Goal: Complete application form

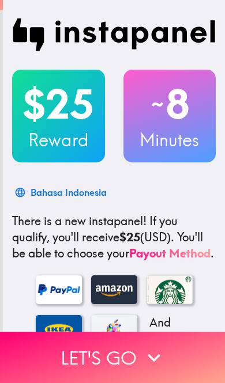
click at [141, 347] on icon "button" at bounding box center [153, 357] width 25 height 25
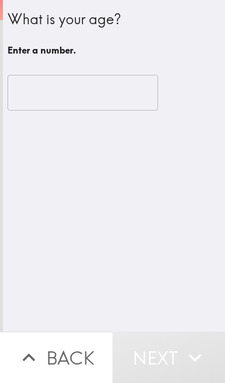
click at [118, 90] on input "number" at bounding box center [82, 93] width 150 height 36
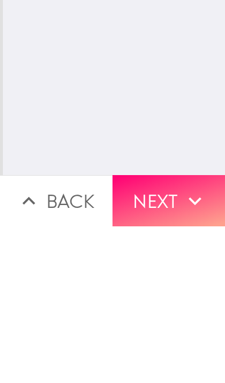
type input "45"
click at [186, 345] on icon "button" at bounding box center [194, 357] width 25 height 25
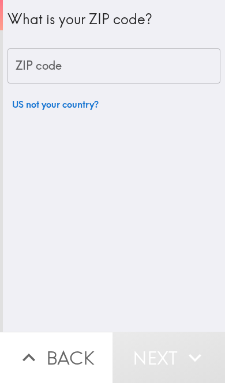
click at [158, 60] on input "ZIP code" at bounding box center [113, 66] width 213 height 36
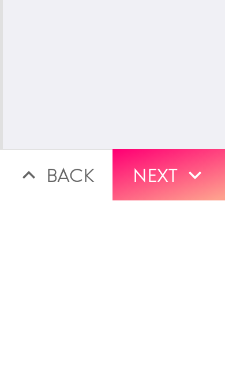
type input "70665"
click at [189, 345] on icon "button" at bounding box center [194, 357] width 25 height 25
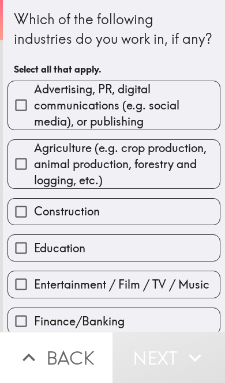
click at [173, 202] on label "Construction" at bounding box center [113, 212] width 211 height 26
click at [34, 202] on input "Construction" at bounding box center [21, 212] width 26 height 26
checkbox input "true"
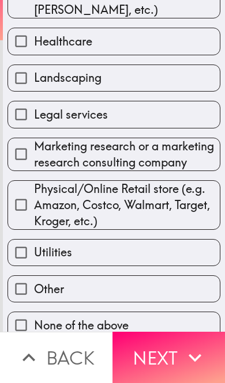
click at [185, 355] on icon "button" at bounding box center [194, 357] width 25 height 25
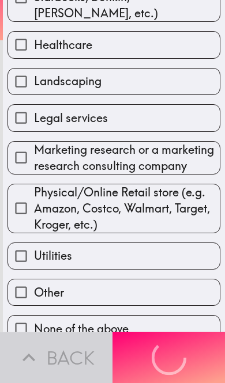
scroll to position [371, 0]
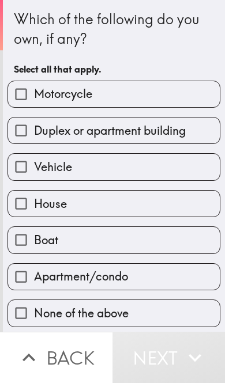
click at [204, 92] on label "Motorcycle" at bounding box center [113, 94] width 211 height 26
click at [34, 92] on input "Motorcycle" at bounding box center [21, 94] width 26 height 26
checkbox input "true"
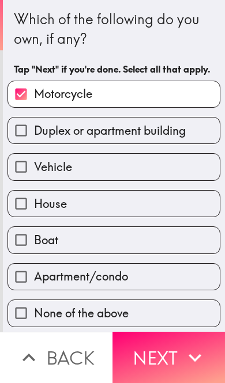
click at [177, 158] on label "Vehicle" at bounding box center [113, 167] width 211 height 26
click at [34, 158] on input "Vehicle" at bounding box center [21, 167] width 26 height 26
checkbox input "true"
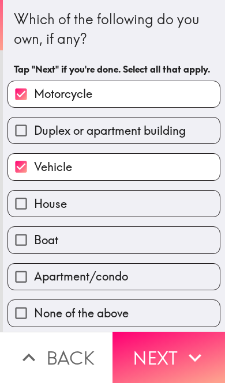
click at [170, 203] on label "House" at bounding box center [113, 204] width 211 height 26
click at [34, 203] on input "House" at bounding box center [21, 204] width 26 height 26
checkbox input "true"
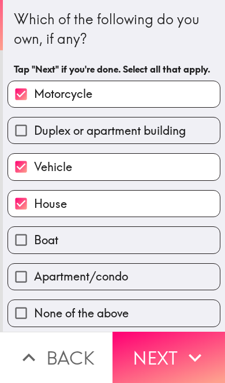
click at [172, 236] on label "Boat" at bounding box center [113, 240] width 211 height 26
click at [34, 236] on input "Boat" at bounding box center [21, 240] width 26 height 26
checkbox input "true"
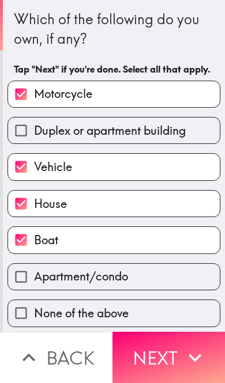
click at [175, 353] on button "Next" at bounding box center [168, 357] width 112 height 51
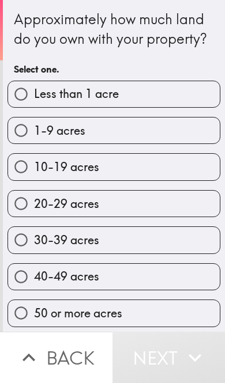
click at [152, 236] on label "30-39 acres" at bounding box center [113, 240] width 211 height 26
click at [34, 236] on input "30-39 acres" at bounding box center [21, 240] width 26 height 26
radio input "true"
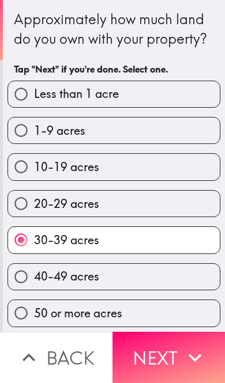
click at [180, 367] on button "Next" at bounding box center [168, 357] width 112 height 51
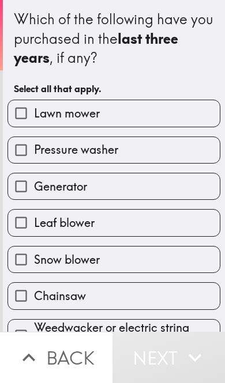
click at [202, 109] on label "Lawn mower" at bounding box center [113, 113] width 211 height 26
click at [34, 109] on input "Lawn mower" at bounding box center [21, 113] width 26 height 26
checkbox input "true"
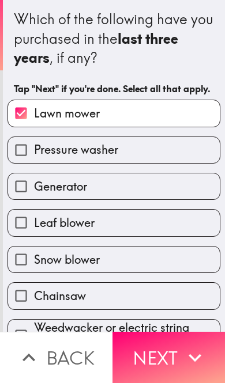
click at [184, 141] on label "Pressure washer" at bounding box center [113, 150] width 211 height 26
click at [34, 141] on input "Pressure washer" at bounding box center [21, 150] width 26 height 26
checkbox input "true"
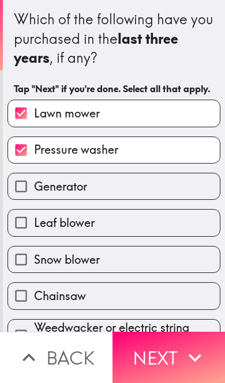
click at [175, 177] on label "Generator" at bounding box center [113, 186] width 211 height 26
click at [34, 177] on input "Generator" at bounding box center [21, 186] width 26 height 26
checkbox input "true"
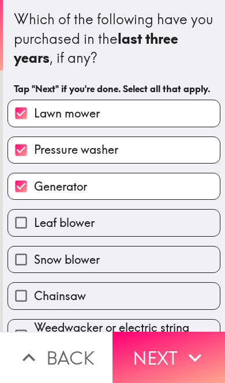
click at [169, 231] on label "Leaf blower" at bounding box center [113, 223] width 211 height 26
click at [34, 231] on input "Leaf blower" at bounding box center [21, 223] width 26 height 26
checkbox input "true"
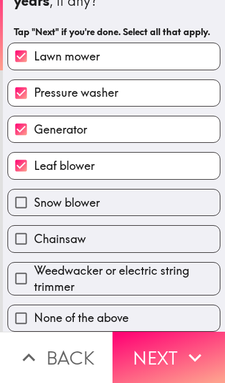
scroll to position [59, 0]
click at [162, 234] on label "Chainsaw" at bounding box center [113, 239] width 211 height 26
click at [34, 234] on input "Chainsaw" at bounding box center [21, 239] width 26 height 26
checkbox input "true"
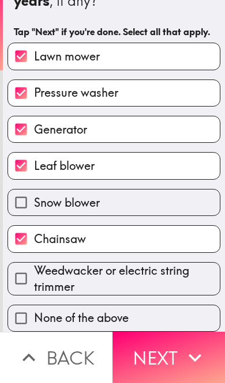
click at [167, 280] on span "Weedwacker or electric string trimmer" at bounding box center [127, 279] width 186 height 32
click at [34, 280] on input "Weedwacker or electric string trimmer" at bounding box center [21, 279] width 26 height 26
checkbox input "true"
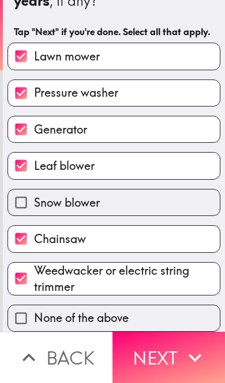
click at [166, 357] on button "Next" at bounding box center [168, 357] width 112 height 51
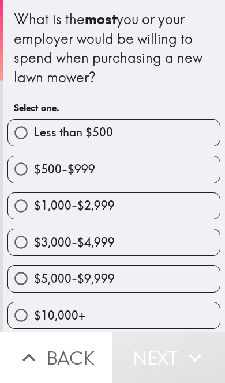
click at [164, 309] on label "$10,000+" at bounding box center [113, 315] width 211 height 26
click at [34, 309] on input "$10,000+" at bounding box center [21, 315] width 26 height 26
radio input "true"
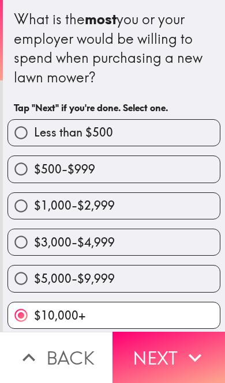
click at [175, 352] on button "Next" at bounding box center [168, 357] width 112 height 51
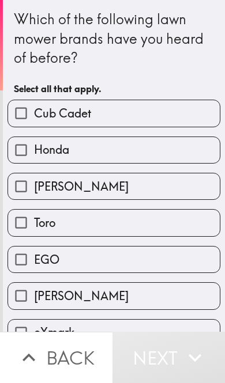
click at [203, 105] on label "Cub Cadet" at bounding box center [113, 113] width 211 height 26
click at [34, 105] on input "Cub Cadet" at bounding box center [21, 113] width 26 height 26
checkbox input "true"
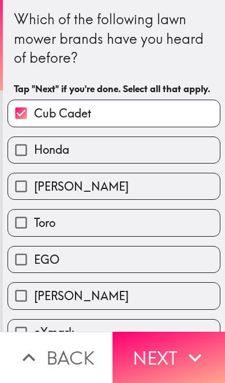
click at [183, 142] on label "Honda" at bounding box center [113, 150] width 211 height 26
click at [34, 142] on input "Honda" at bounding box center [21, 150] width 26 height 26
checkbox input "true"
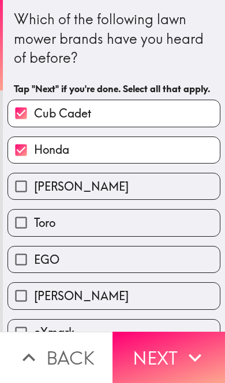
click at [165, 191] on label "Ferris" at bounding box center [113, 186] width 211 height 26
click at [34, 191] on input "Ferris" at bounding box center [21, 186] width 26 height 26
checkbox input "true"
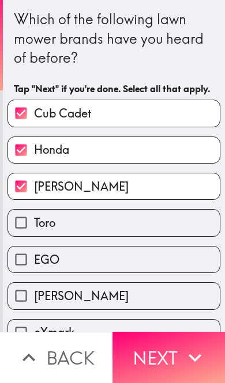
click at [155, 220] on label "Toro" at bounding box center [113, 223] width 211 height 26
click at [34, 220] on input "Toro" at bounding box center [21, 223] width 26 height 26
checkbox input "true"
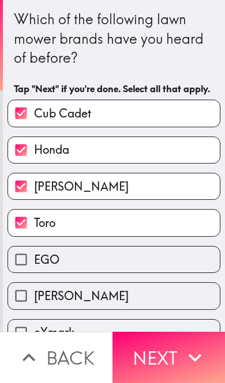
click at [152, 263] on label "EGO" at bounding box center [113, 260] width 211 height 26
click at [34, 263] on input "EGO" at bounding box center [21, 260] width 26 height 26
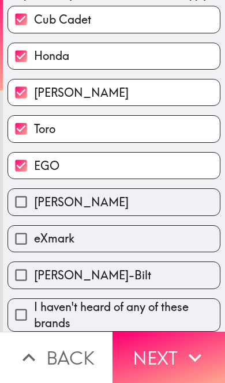
scroll to position [96, 0]
click at [175, 172] on label "EGO" at bounding box center [113, 166] width 211 height 26
click at [34, 172] on input "EGO" at bounding box center [21, 166] width 26 height 26
checkbox input "false"
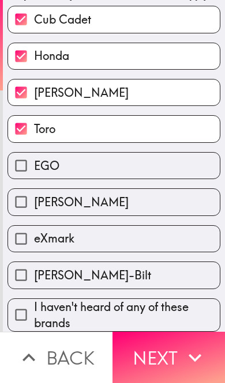
click at [162, 211] on label "John Deere" at bounding box center [113, 202] width 211 height 26
click at [34, 211] on input "John Deere" at bounding box center [21, 202] width 26 height 26
checkbox input "true"
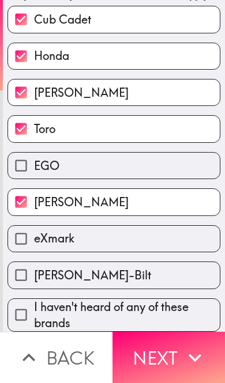
click at [159, 245] on label "eXmark" at bounding box center [113, 239] width 211 height 26
click at [34, 245] on input "eXmark" at bounding box center [21, 239] width 26 height 26
checkbox input "true"
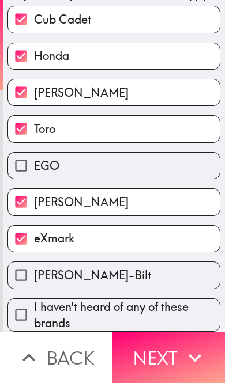
click at [161, 277] on label "Troy-Bilt" at bounding box center [113, 275] width 211 height 26
click at [34, 277] on input "Troy-Bilt" at bounding box center [21, 275] width 26 height 26
checkbox input "true"
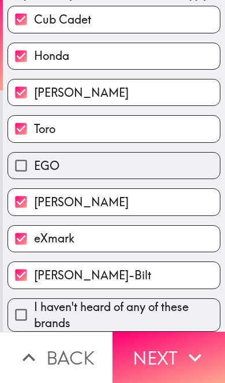
click at [170, 351] on button "Next" at bounding box center [168, 357] width 112 height 51
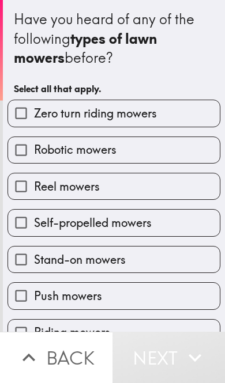
click at [191, 115] on label "Zero turn riding mowers" at bounding box center [113, 113] width 211 height 26
click at [34, 115] on input "Zero turn riding mowers" at bounding box center [21, 113] width 26 height 26
checkbox input "true"
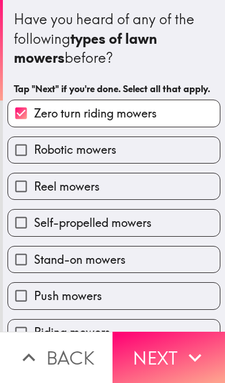
click at [187, 144] on label "Robotic mowers" at bounding box center [113, 150] width 211 height 26
click at [34, 144] on input "Robotic mowers" at bounding box center [21, 150] width 26 height 26
checkbox input "true"
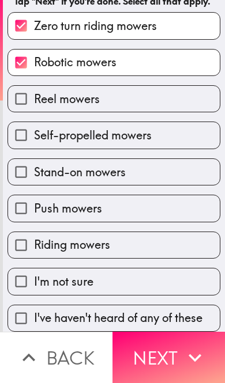
scroll to position [90, 0]
click at [198, 129] on label "Self-propelled mowers" at bounding box center [113, 135] width 211 height 26
click at [34, 129] on input "Self-propelled mowers" at bounding box center [21, 135] width 26 height 26
checkbox input "true"
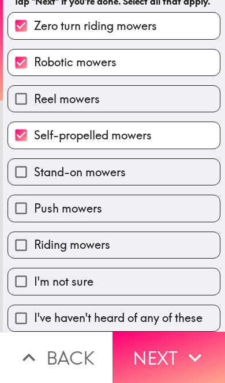
click at [183, 166] on label "Stand-on mowers" at bounding box center [113, 172] width 211 height 26
click at [34, 166] on input "Stand-on mowers" at bounding box center [21, 172] width 26 height 26
checkbox input "true"
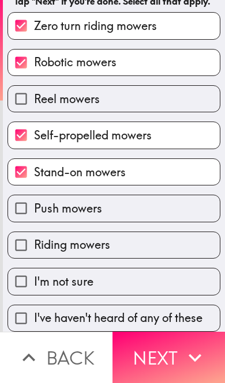
click at [166, 207] on label "Push mowers" at bounding box center [113, 208] width 211 height 26
click at [34, 207] on input "Push mowers" at bounding box center [21, 208] width 26 height 26
checkbox input "true"
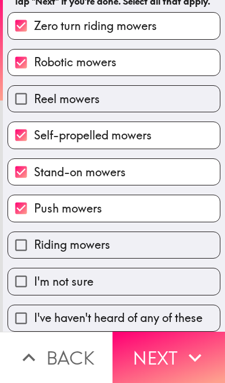
click at [162, 236] on label "Riding mowers" at bounding box center [113, 245] width 211 height 26
click at [34, 236] on input "Riding mowers" at bounding box center [21, 245] width 26 height 26
checkbox input "true"
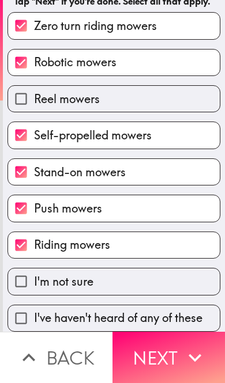
click at [177, 364] on button "Next" at bounding box center [168, 357] width 112 height 51
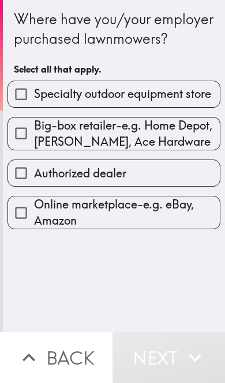
click at [204, 83] on label "Specialty outdoor equipment store" at bounding box center [113, 94] width 211 height 26
click at [34, 83] on input "Specialty outdoor equipment store" at bounding box center [21, 94] width 26 height 26
checkbox input "true"
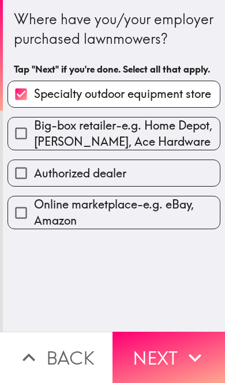
click at [192, 127] on span "Big-box retailer-e.g. Home Depot, Lowe's, Ace Hardware" at bounding box center [127, 134] width 186 height 32
click at [34, 127] on input "Big-box retailer-e.g. Home Depot, Lowe's, Ace Hardware" at bounding box center [21, 133] width 26 height 26
checkbox input "true"
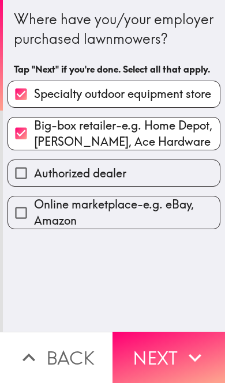
click at [178, 168] on label "Authorized dealer" at bounding box center [113, 173] width 211 height 26
click at [34, 168] on input "Authorized dealer" at bounding box center [21, 173] width 26 height 26
checkbox input "true"
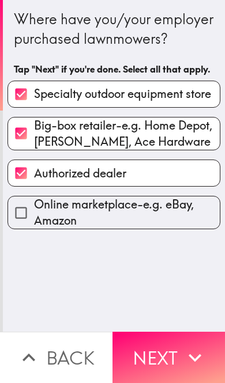
click at [181, 214] on span "Online marketplace-e.g. eBay, Amazon" at bounding box center [127, 212] width 186 height 32
click at [34, 214] on input "Online marketplace-e.g. eBay, Amazon" at bounding box center [21, 213] width 26 height 26
checkbox input "true"
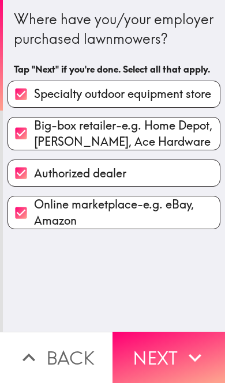
click at [170, 355] on button "Next" at bounding box center [168, 357] width 112 height 51
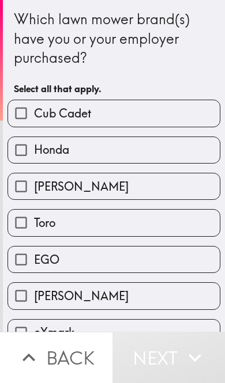
click at [213, 103] on label "Cub Cadet" at bounding box center [113, 113] width 211 height 26
click at [34, 103] on input "Cub Cadet" at bounding box center [21, 113] width 26 height 26
checkbox input "true"
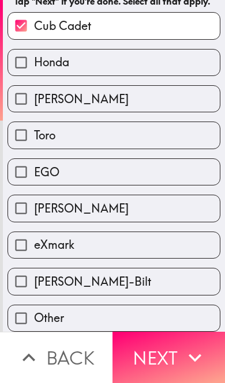
scroll to position [90, 0]
click at [194, 128] on label "Toro" at bounding box center [113, 135] width 211 height 26
click at [34, 128] on input "Toro" at bounding box center [21, 135] width 26 height 26
checkbox input "true"
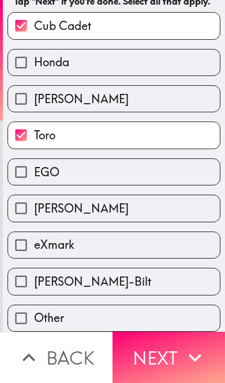
click at [169, 211] on label "John Deere" at bounding box center [113, 208] width 211 height 26
click at [34, 211] on input "John Deere" at bounding box center [21, 208] width 26 height 26
checkbox input "true"
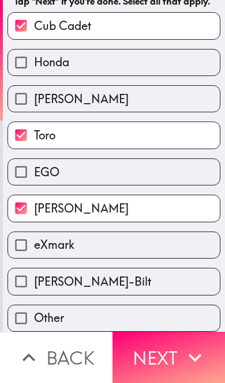
click at [165, 240] on label "eXmark" at bounding box center [113, 245] width 211 height 26
click at [34, 240] on input "eXmark" at bounding box center [21, 245] width 26 height 26
checkbox input "true"
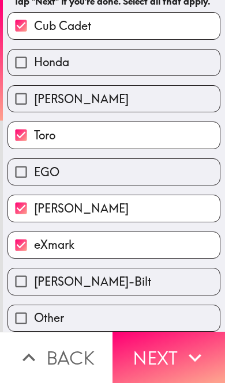
click at [170, 313] on label "Other" at bounding box center [113, 318] width 211 height 26
click at [34, 313] on input "Other" at bounding box center [21, 318] width 26 height 26
checkbox input "true"
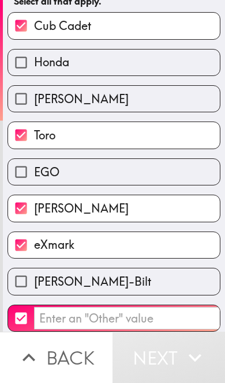
click at [173, 282] on label "Troy-Bilt" at bounding box center [113, 281] width 211 height 26
click at [34, 282] on input "Troy-Bilt" at bounding box center [21, 281] width 26 height 26
checkbox input "true"
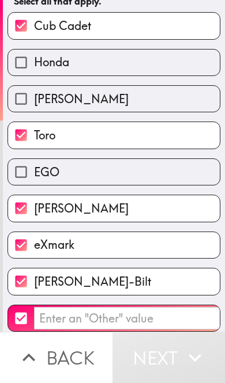
click at [167, 312] on input "​" at bounding box center [149, 318] width 230 height 22
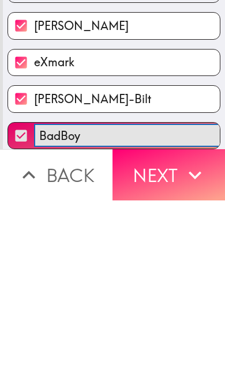
type input "BadBoy"
click at [197, 354] on icon "button" at bounding box center [194, 358] width 13 height 8
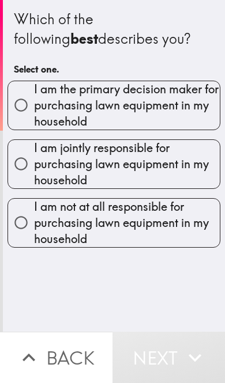
click at [194, 108] on span "I am the primary decision maker for purchasing lawn equipment in my household" at bounding box center [127, 105] width 186 height 48
click at [34, 108] on input "I am the primary decision maker for purchasing lawn equipment in my household" at bounding box center [21, 105] width 26 height 26
radio input "true"
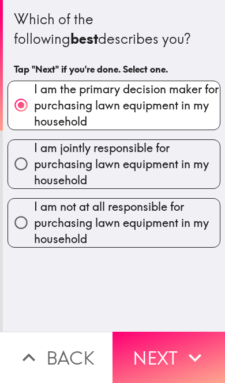
click at [180, 355] on button "Next" at bounding box center [168, 357] width 112 height 51
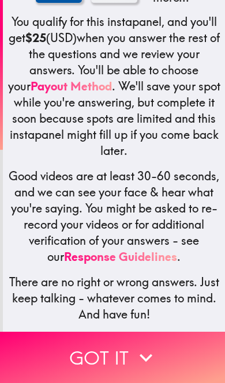
scroll to position [280, 0]
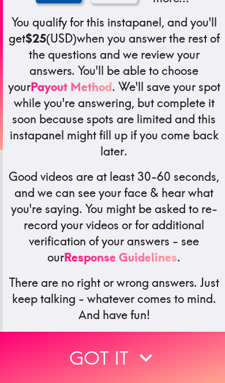
click at [162, 356] on button "Got it" at bounding box center [112, 357] width 225 height 51
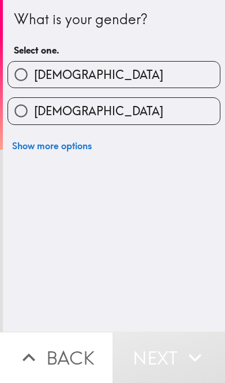
click at [184, 74] on label "Male" at bounding box center [113, 75] width 211 height 26
click at [34, 74] on input "Male" at bounding box center [21, 75] width 26 height 26
radio input "true"
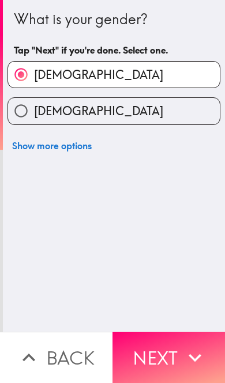
click at [161, 355] on button "Next" at bounding box center [168, 357] width 112 height 51
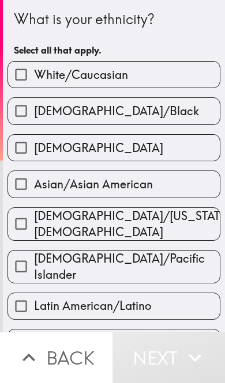
click at [202, 148] on label "Hispanic" at bounding box center [113, 148] width 211 height 26
click at [34, 148] on input "Hispanic" at bounding box center [21, 148] width 26 height 26
checkbox input "true"
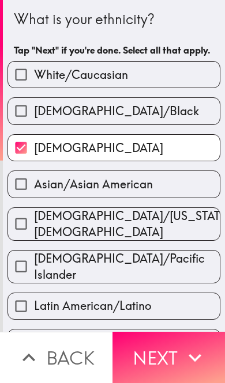
click at [180, 353] on button "Next" at bounding box center [168, 357] width 112 height 51
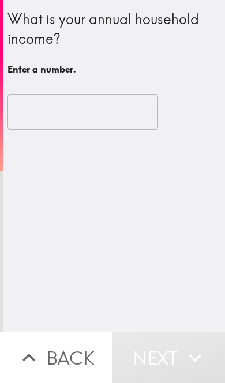
click at [134, 108] on input "number" at bounding box center [82, 112] width 150 height 36
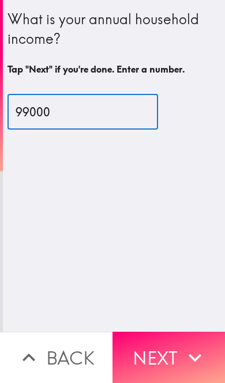
type input "99000"
click at [162, 357] on button "Next" at bounding box center [168, 357] width 112 height 51
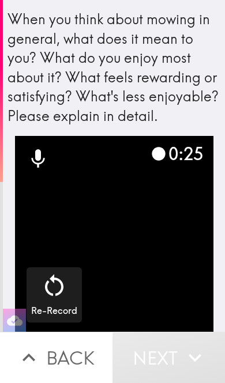
click at [46, 282] on icon "button" at bounding box center [54, 285] width 18 height 22
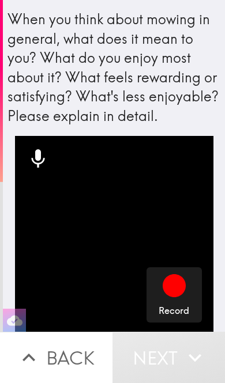
click at [179, 293] on icon "button" at bounding box center [173, 285] width 23 height 23
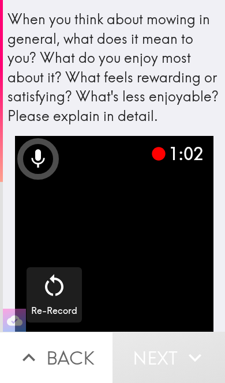
click at [162, 352] on button "Next" at bounding box center [168, 357] width 112 height 51
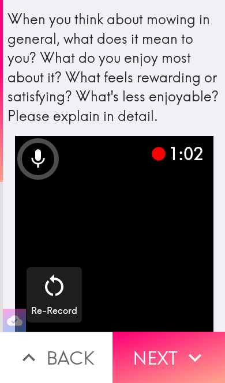
click at [162, 352] on button "Next" at bounding box center [168, 357] width 112 height 51
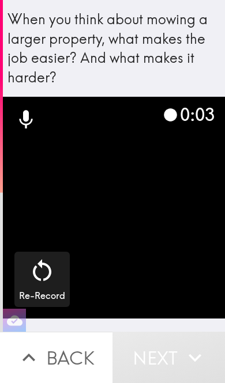
click at [165, 355] on button "Next" at bounding box center [168, 357] width 112 height 51
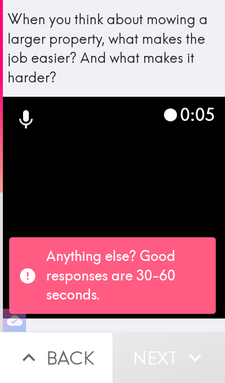
click at [194, 192] on video "button" at bounding box center [114, 208] width 222 height 222
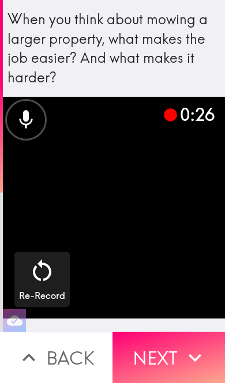
click at [162, 351] on button "Next" at bounding box center [168, 357] width 112 height 51
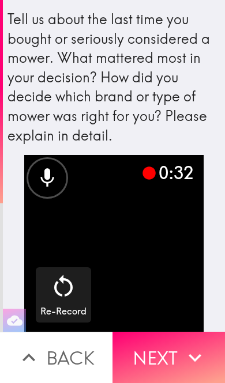
click at [168, 351] on button "Next" at bounding box center [168, 357] width 112 height 51
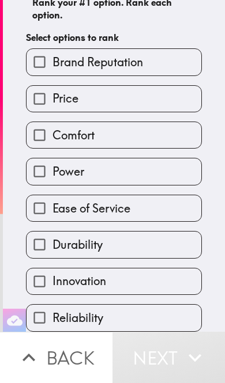
scroll to position [126, 0]
click at [143, 248] on label "Durability" at bounding box center [114, 245] width 175 height 26
click at [52, 248] on input "Durability" at bounding box center [40, 245] width 26 height 26
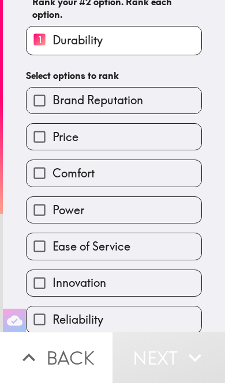
click at [147, 147] on label "Price" at bounding box center [114, 137] width 175 height 26
click at [52, 147] on input "Price" at bounding box center [40, 137] width 26 height 26
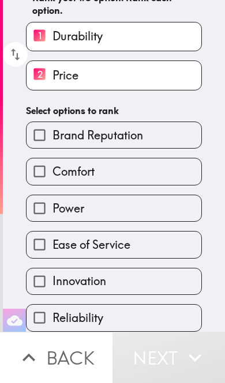
scroll to position [130, 0]
click at [157, 278] on label "Innovation" at bounding box center [114, 281] width 175 height 26
click at [52, 278] on input "Innovation" at bounding box center [40, 281] width 26 height 26
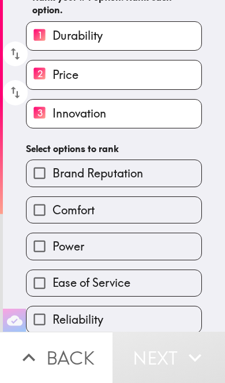
click at [142, 317] on label "Reliability" at bounding box center [114, 319] width 175 height 26
click at [52, 317] on input "Reliability" at bounding box center [40, 319] width 26 height 26
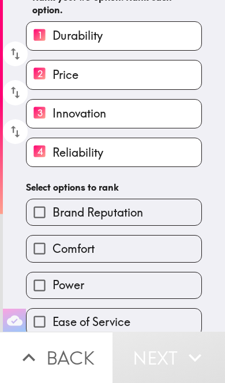
click at [185, 209] on label "Brand Reputation" at bounding box center [114, 212] width 175 height 26
click at [52, 209] on input "Brand Reputation" at bounding box center [40, 212] width 26 height 26
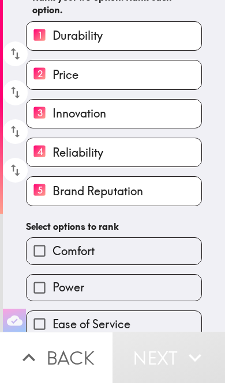
click at [153, 292] on label "Power" at bounding box center [114, 288] width 175 height 26
click at [52, 292] on input "Power" at bounding box center [40, 288] width 26 height 26
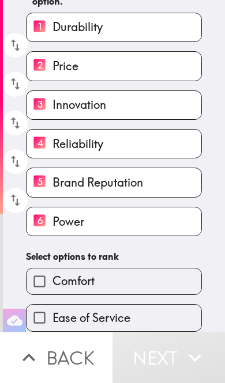
scroll to position [139, 0]
click at [153, 274] on label "Comfort" at bounding box center [114, 281] width 175 height 26
click at [52, 274] on input "Comfort" at bounding box center [40, 281] width 26 height 26
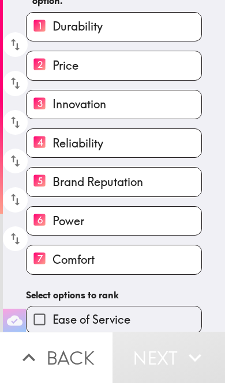
click at [159, 320] on label "Ease of Service" at bounding box center [114, 319] width 175 height 26
click at [52, 320] on input "Ease of Service" at bounding box center [40, 319] width 26 height 26
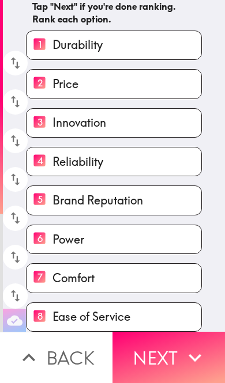
click at [167, 359] on button "Next" at bounding box center [168, 357] width 112 height 51
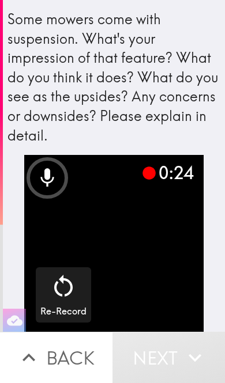
click at [184, 354] on icon "button" at bounding box center [194, 357] width 25 height 25
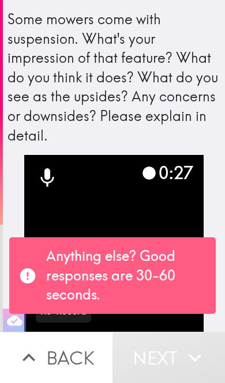
click at [182, 203] on video "button" at bounding box center [113, 244] width 179 height 179
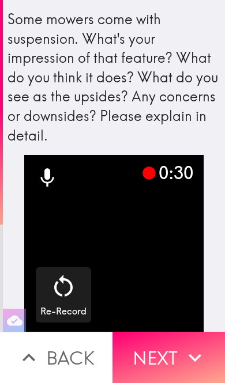
click at [164, 350] on button "Next" at bounding box center [168, 357] width 112 height 51
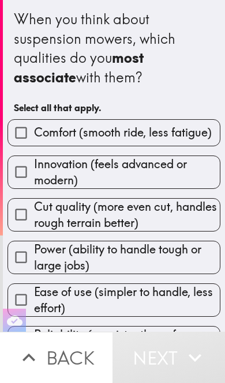
click at [195, 132] on span "Comfort (smooth ride, less fatigue)" at bounding box center [122, 132] width 177 height 16
click at [34, 132] on input "Comfort (smooth ride, less fatigue)" at bounding box center [21, 133] width 26 height 26
checkbox input "true"
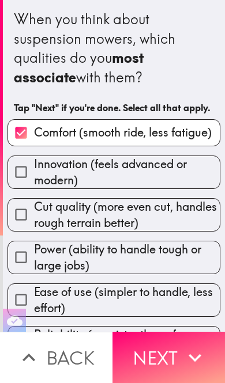
click at [193, 162] on span "Innovation (feels advanced or modern)" at bounding box center [127, 172] width 186 height 32
click at [34, 162] on input "Innovation (feels advanced or modern)" at bounding box center [21, 172] width 26 height 26
checkbox input "true"
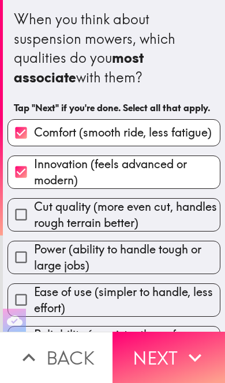
click at [194, 211] on span "Cut quality (more even cut, handles rough terrain better)" at bounding box center [127, 215] width 186 height 32
click at [34, 211] on input "Cut quality (more even cut, handles rough terrain better)" at bounding box center [21, 215] width 26 height 26
checkbox input "true"
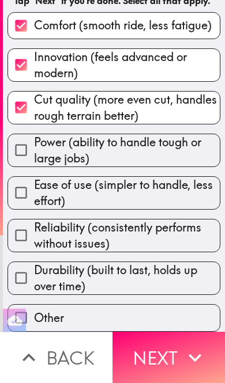
scroll to position [108, 0]
click at [196, 158] on span "Power (ability to handle tough or large jobs)" at bounding box center [127, 150] width 186 height 32
click at [34, 158] on input "Power (ability to handle tough or large jobs)" at bounding box center [21, 150] width 26 height 26
checkbox input "true"
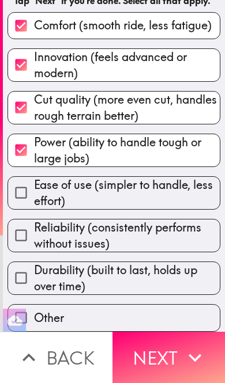
click at [198, 203] on span "Ease of use (simpler to handle, less effort)" at bounding box center [127, 193] width 186 height 32
click at [34, 203] on input "Ease of use (simpler to handle, less effort)" at bounding box center [21, 193] width 26 height 26
checkbox input "true"
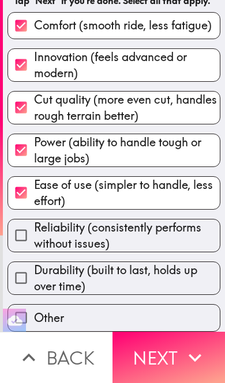
click at [194, 234] on span "Reliability (consistently performs without issues)" at bounding box center [127, 236] width 186 height 32
click at [34, 234] on input "Reliability (consistently performs without issues)" at bounding box center [21, 235] width 26 height 26
checkbox input "true"
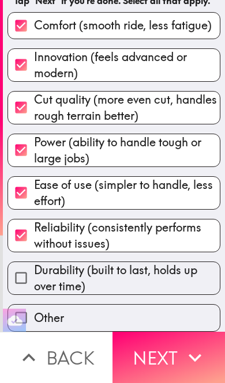
click at [184, 279] on span "Durability (built to last, holds up over time)" at bounding box center [127, 278] width 186 height 32
click at [34, 279] on input "Durability (built to last, holds up over time)" at bounding box center [21, 278] width 26 height 26
checkbox input "true"
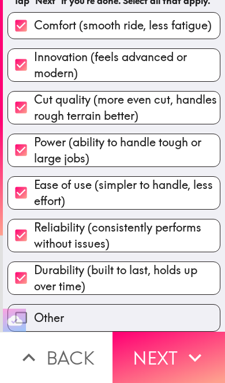
click at [175, 353] on button "Next" at bounding box center [168, 357] width 112 height 51
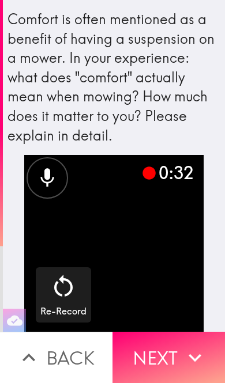
click at [164, 354] on button "Next" at bounding box center [168, 357] width 112 height 51
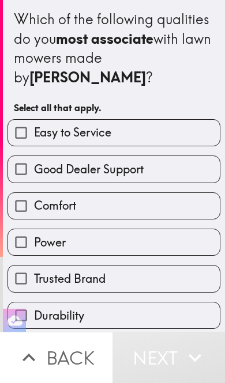
click at [194, 120] on label "Easy to Service" at bounding box center [113, 133] width 211 height 26
click at [34, 120] on input "Easy to Service" at bounding box center [21, 133] width 26 height 26
checkbox input "true"
click at [171, 156] on label "Good Dealer Support" at bounding box center [113, 169] width 211 height 26
click at [34, 156] on input "Good Dealer Support" at bounding box center [21, 169] width 26 height 26
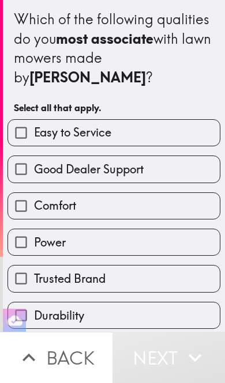
checkbox input "true"
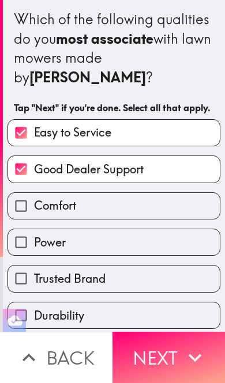
click at [177, 193] on label "Comfort" at bounding box center [113, 206] width 211 height 26
click at [34, 193] on input "Comfort" at bounding box center [21, 206] width 26 height 26
checkbox input "true"
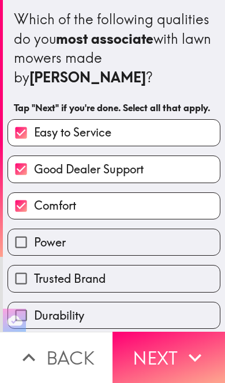
click at [187, 229] on label "Power" at bounding box center [113, 242] width 211 height 26
click at [34, 229] on input "Power" at bounding box center [21, 242] width 26 height 26
checkbox input "true"
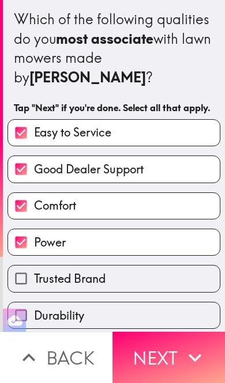
click at [172, 268] on label "Trusted Brand" at bounding box center [113, 279] width 211 height 26
click at [34, 268] on input "Trusted Brand" at bounding box center [21, 279] width 26 height 26
checkbox input "true"
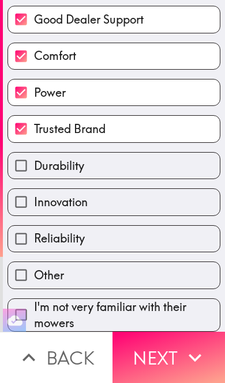
scroll to position [133, 0]
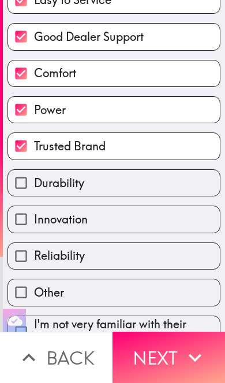
click at [176, 243] on label "Reliability" at bounding box center [113, 256] width 211 height 26
click at [34, 243] on input "Reliability" at bounding box center [21, 256] width 26 height 26
checkbox input "true"
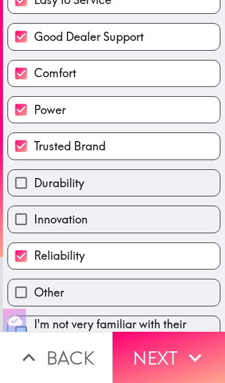
click at [169, 350] on button "Next" at bounding box center [168, 357] width 112 height 51
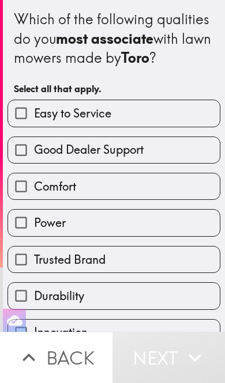
click at [156, 260] on label "Trusted Brand" at bounding box center [113, 260] width 211 height 26
click at [34, 260] on input "Trusted Brand" at bounding box center [21, 260] width 26 height 26
checkbox input "true"
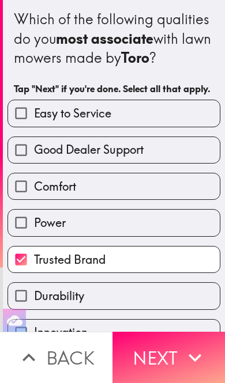
click at [164, 229] on label "Power" at bounding box center [113, 223] width 211 height 26
click at [34, 229] on input "Power" at bounding box center [21, 223] width 26 height 26
checkbox input "true"
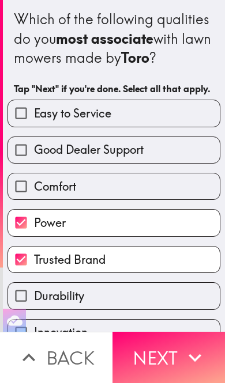
click at [171, 197] on label "Comfort" at bounding box center [113, 186] width 211 height 26
click at [34, 197] on input "Comfort" at bounding box center [21, 186] width 26 height 26
checkbox input "true"
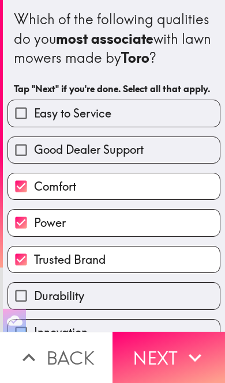
click at [168, 361] on button "Next" at bounding box center [168, 357] width 112 height 51
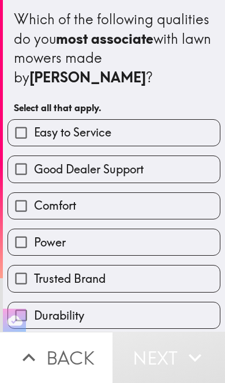
click at [181, 132] on label "Easy to Service" at bounding box center [113, 133] width 211 height 26
click at [34, 132] on input "Easy to Service" at bounding box center [21, 133] width 26 height 26
checkbox input "true"
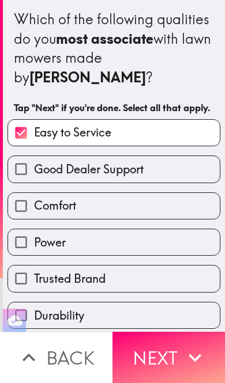
click at [157, 177] on label "Good Dealer Support" at bounding box center [113, 169] width 211 height 26
click at [34, 177] on input "Good Dealer Support" at bounding box center [21, 169] width 26 height 26
checkbox input "true"
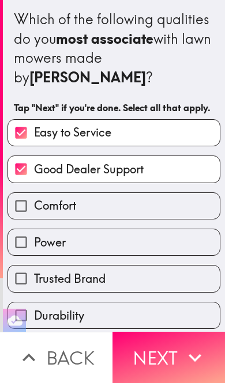
click at [160, 209] on label "Comfort" at bounding box center [113, 206] width 211 height 26
click at [34, 209] on input "Comfort" at bounding box center [21, 206] width 26 height 26
checkbox input "true"
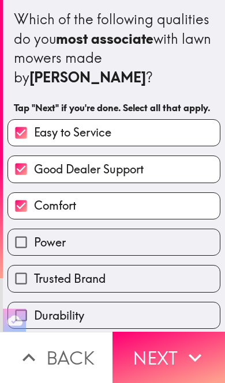
click at [157, 244] on label "Power" at bounding box center [113, 242] width 211 height 26
click at [34, 244] on input "Power" at bounding box center [21, 242] width 26 height 26
checkbox input "true"
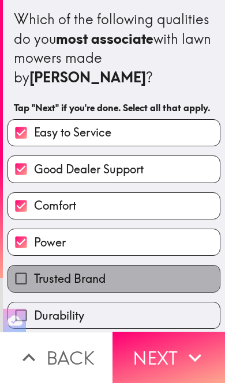
click at [145, 290] on label "Trusted Brand" at bounding box center [113, 279] width 211 height 26
click at [34, 290] on input "Trusted Brand" at bounding box center [21, 279] width 26 height 26
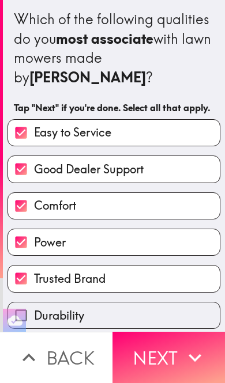
click at [145, 290] on label "Trusted Brand" at bounding box center [113, 279] width 211 height 26
click at [34, 290] on input "Trusted Brand" at bounding box center [21, 279] width 26 height 26
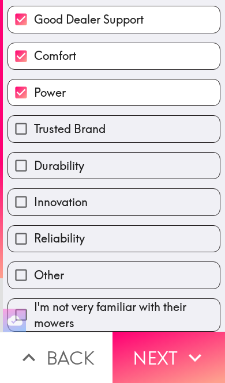
scroll to position [152, 0]
click at [177, 126] on label "Trusted Brand" at bounding box center [113, 129] width 211 height 26
click at [34, 126] on input "Trusted Brand" at bounding box center [21, 129] width 26 height 26
checkbox input "true"
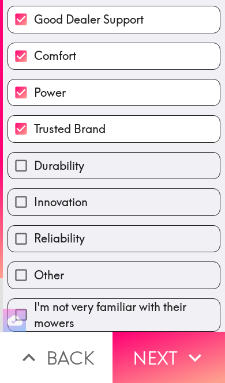
click at [165, 168] on label "Durability" at bounding box center [113, 166] width 211 height 26
click at [34, 168] on input "Durability" at bounding box center [21, 166] width 26 height 26
checkbox input "true"
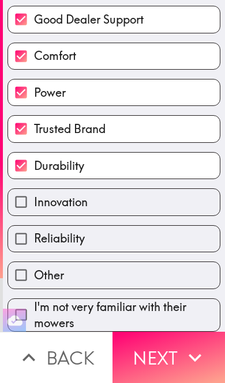
click at [160, 206] on label "Innovation" at bounding box center [113, 202] width 211 height 26
click at [34, 206] on input "Innovation" at bounding box center [21, 202] width 26 height 26
checkbox input "true"
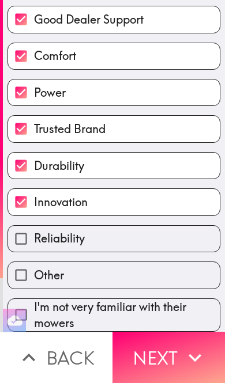
click at [149, 250] on label "Reliability" at bounding box center [113, 239] width 211 height 26
click at [34, 250] on input "Reliability" at bounding box center [21, 239] width 26 height 26
checkbox input "true"
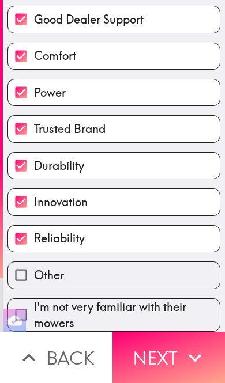
click at [147, 283] on label "Other" at bounding box center [113, 275] width 211 height 26
click at [34, 283] on input "Other" at bounding box center [21, 275] width 26 height 26
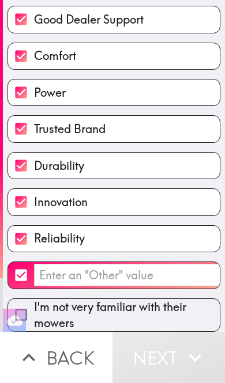
click at [147, 278] on input "​" at bounding box center [149, 275] width 230 height 22
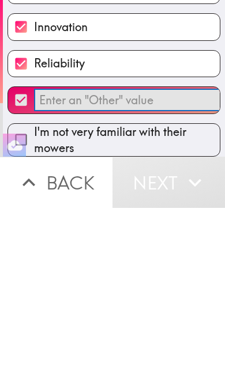
click at [14, 262] on input "​" at bounding box center [21, 275] width 26 height 26
checkbox input "false"
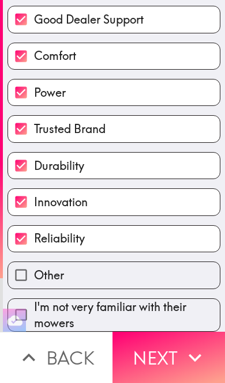
click at [177, 347] on button "Next" at bounding box center [168, 357] width 112 height 51
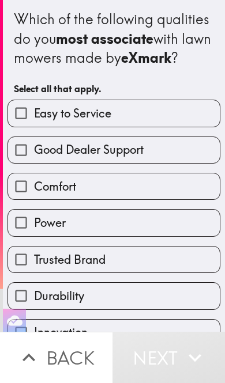
click at [150, 224] on label "Power" at bounding box center [113, 223] width 211 height 26
click at [34, 224] on input "Power" at bounding box center [21, 223] width 26 height 26
checkbox input "true"
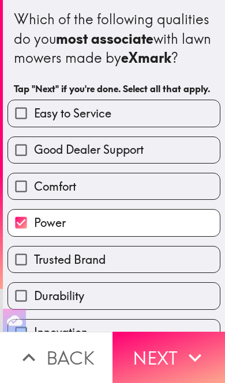
click at [163, 185] on label "Comfort" at bounding box center [113, 186] width 211 height 26
click at [34, 185] on input "Comfort" at bounding box center [21, 186] width 26 height 26
checkbox input "true"
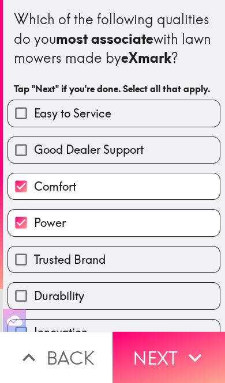
click at [171, 150] on label "Good Dealer Support" at bounding box center [113, 150] width 211 height 26
click at [34, 150] on input "Good Dealer Support" at bounding box center [21, 150] width 26 height 26
checkbox input "true"
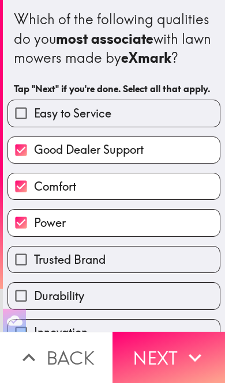
click at [187, 121] on label "Easy to Service" at bounding box center [113, 113] width 211 height 26
click at [34, 121] on input "Easy to Service" at bounding box center [21, 113] width 26 height 26
checkbox input "true"
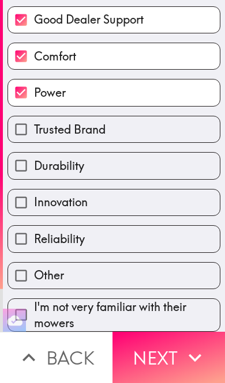
scroll to position [133, 0]
click at [149, 177] on label "Durability" at bounding box center [113, 166] width 211 height 26
click at [34, 177] on input "Durability" at bounding box center [21, 166] width 26 height 26
checkbox input "true"
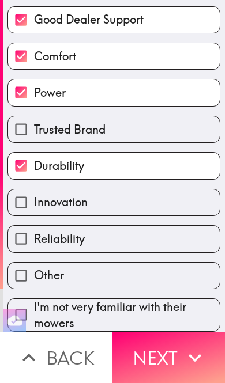
click at [162, 140] on label "Trusted Brand" at bounding box center [113, 129] width 211 height 26
click at [34, 140] on input "Trusted Brand" at bounding box center [21, 129] width 26 height 26
checkbox input "true"
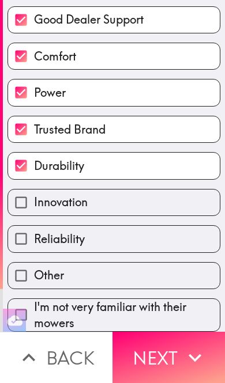
click at [145, 222] on div "Reliability" at bounding box center [109, 234] width 222 height 36
click at [138, 250] on label "Reliability" at bounding box center [113, 239] width 211 height 26
click at [34, 250] on input "Reliability" at bounding box center [21, 239] width 26 height 26
checkbox input "true"
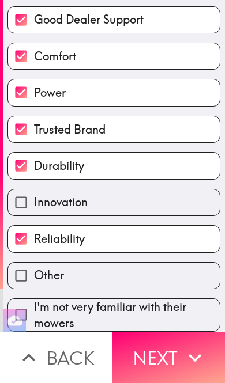
click at [169, 211] on label "Innovation" at bounding box center [113, 203] width 211 height 26
click at [34, 211] on input "Innovation" at bounding box center [21, 203] width 26 height 26
checkbox input "true"
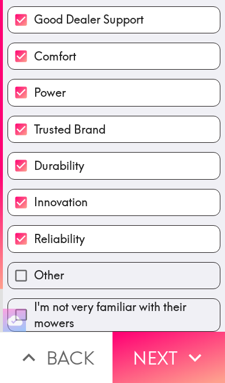
click at [162, 355] on button "Next" at bounding box center [168, 357] width 112 height 51
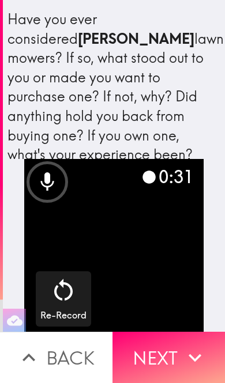
click at [164, 348] on button "Next" at bounding box center [168, 357] width 112 height 51
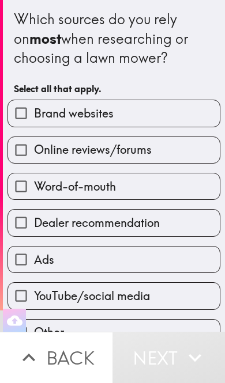
click at [199, 105] on label "Brand websites" at bounding box center [113, 113] width 211 height 26
click at [34, 105] on input "Brand websites" at bounding box center [21, 113] width 26 height 26
checkbox input "true"
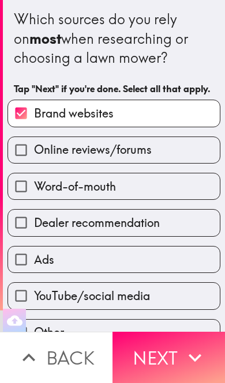
click at [169, 162] on label "Online reviews/forums" at bounding box center [113, 150] width 211 height 26
click at [34, 162] on input "Online reviews/forums" at bounding box center [21, 150] width 26 height 26
checkbox input "true"
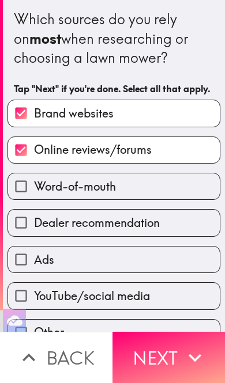
click at [149, 222] on span "Dealer recommendation" at bounding box center [97, 223] width 126 height 16
click at [34, 222] on input "Dealer recommendation" at bounding box center [21, 223] width 26 height 26
checkbox input "true"
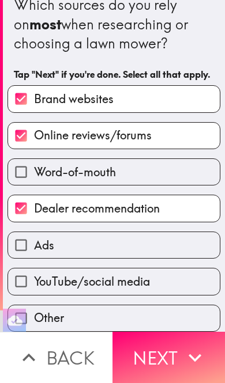
scroll to position [16, 0]
click at [162, 285] on label "YouTube/social media" at bounding box center [113, 281] width 211 height 26
click at [34, 285] on input "YouTube/social media" at bounding box center [21, 281] width 26 height 26
checkbox input "true"
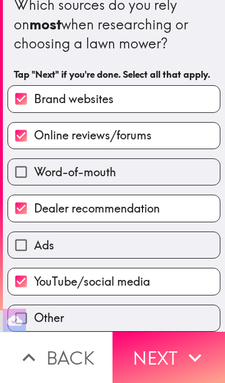
click at [186, 199] on label "Dealer recommendation" at bounding box center [113, 208] width 211 height 26
click at [34, 199] on input "Dealer recommendation" at bounding box center [21, 208] width 26 height 26
checkbox input "false"
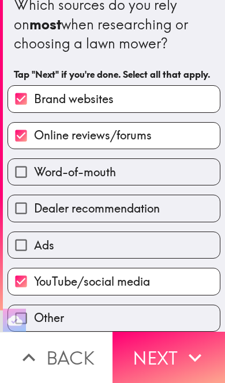
click at [162, 353] on button "Next" at bounding box center [168, 357] width 112 height 51
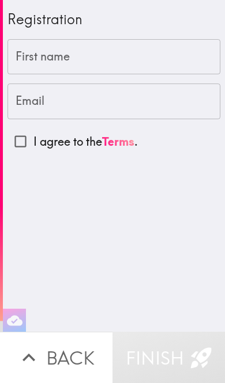
click at [186, 51] on input "First name" at bounding box center [113, 57] width 213 height 36
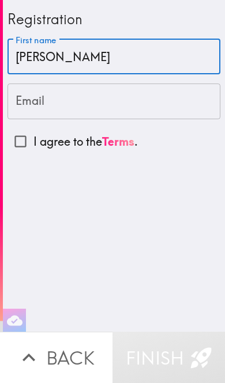
type input "Shawn"
click at [157, 104] on input "Email" at bounding box center [113, 102] width 213 height 36
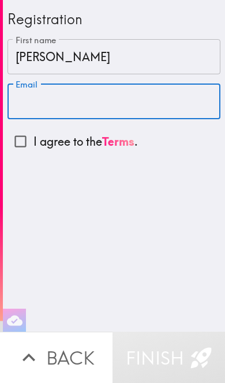
type input "gremillionshawn2@gmail.com"
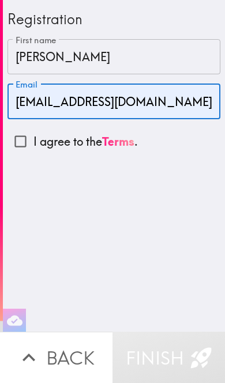
click at [21, 142] on input "I agree to the Terms ." at bounding box center [20, 141] width 26 height 26
checkbox input "true"
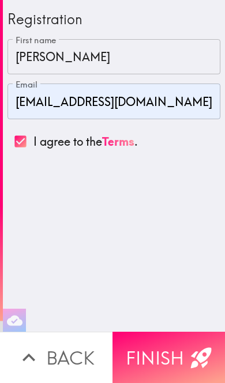
click at [162, 350] on button "Finish" at bounding box center [168, 357] width 112 height 51
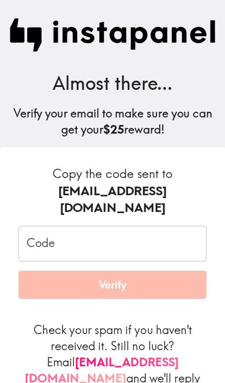
click at [35, 226] on div "Code Code" at bounding box center [112, 244] width 188 height 36
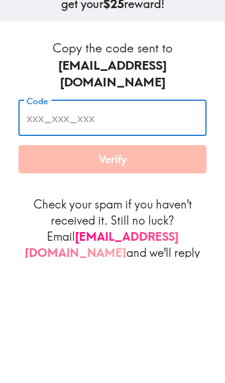
click at [38, 226] on input "Code" at bounding box center [112, 244] width 188 height 36
click at [37, 226] on input "Code" at bounding box center [112, 244] width 188 height 36
paste input "K3H_Upn_H6u"
type input "K3H_Upn_H6u"
click at [164, 271] on button "Verify" at bounding box center [112, 285] width 188 height 29
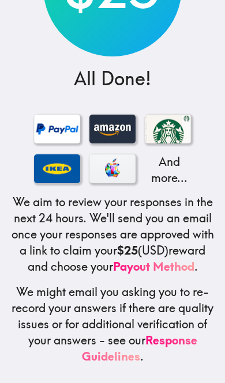
scroll to position [149, 0]
